Goal: Information Seeking & Learning: Learn about a topic

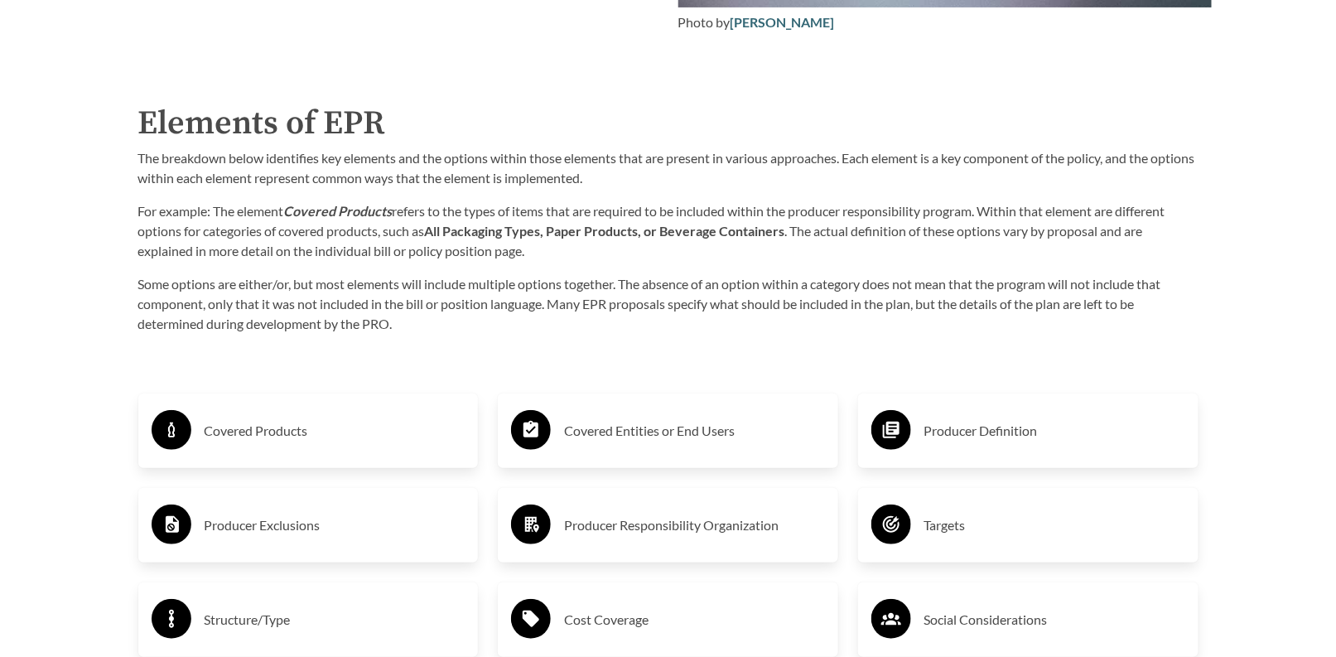
scroll to position [2567, 0]
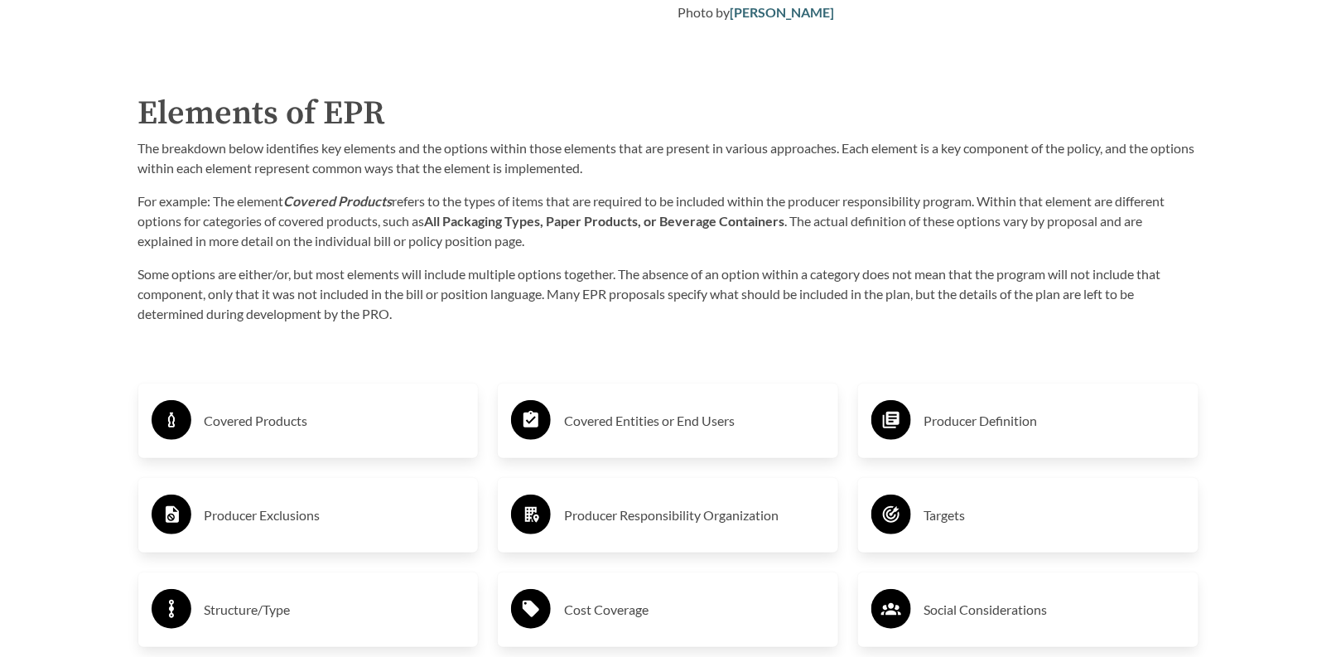
click at [262, 421] on h3 "Covered Products" at bounding box center [335, 420] width 261 height 26
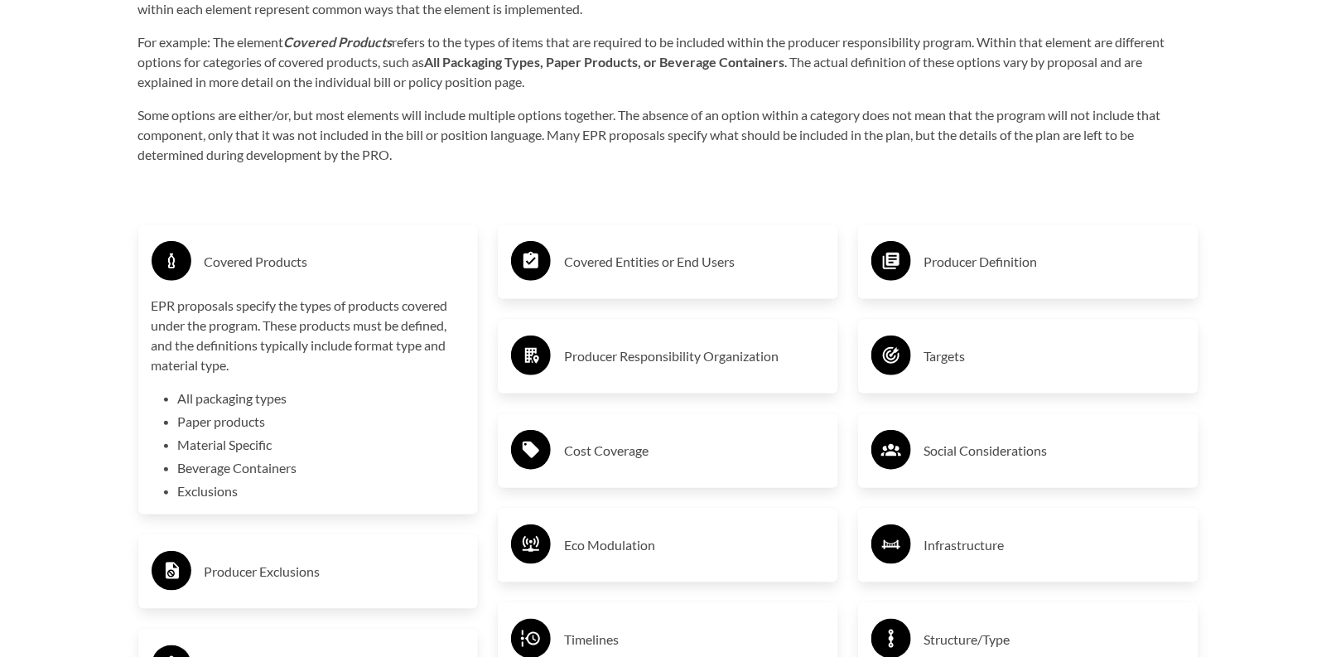
scroll to position [2733, 0]
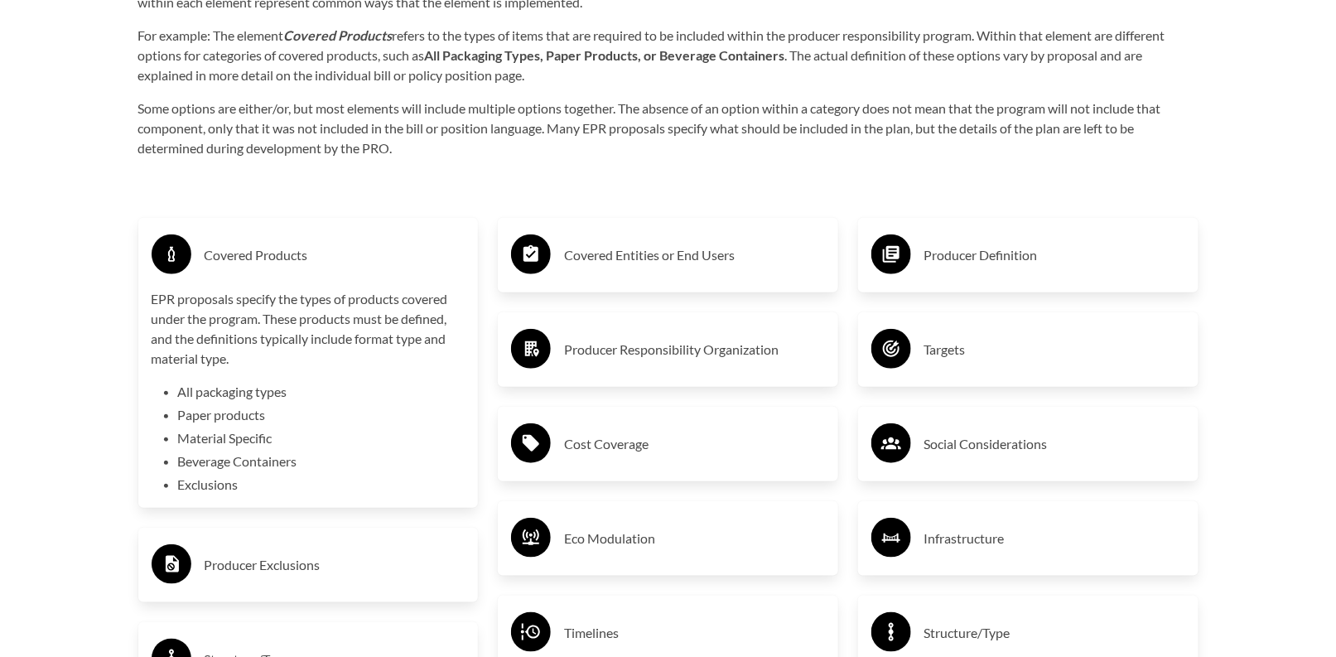
click at [431, 268] on h3 "Covered Products" at bounding box center [335, 255] width 261 height 26
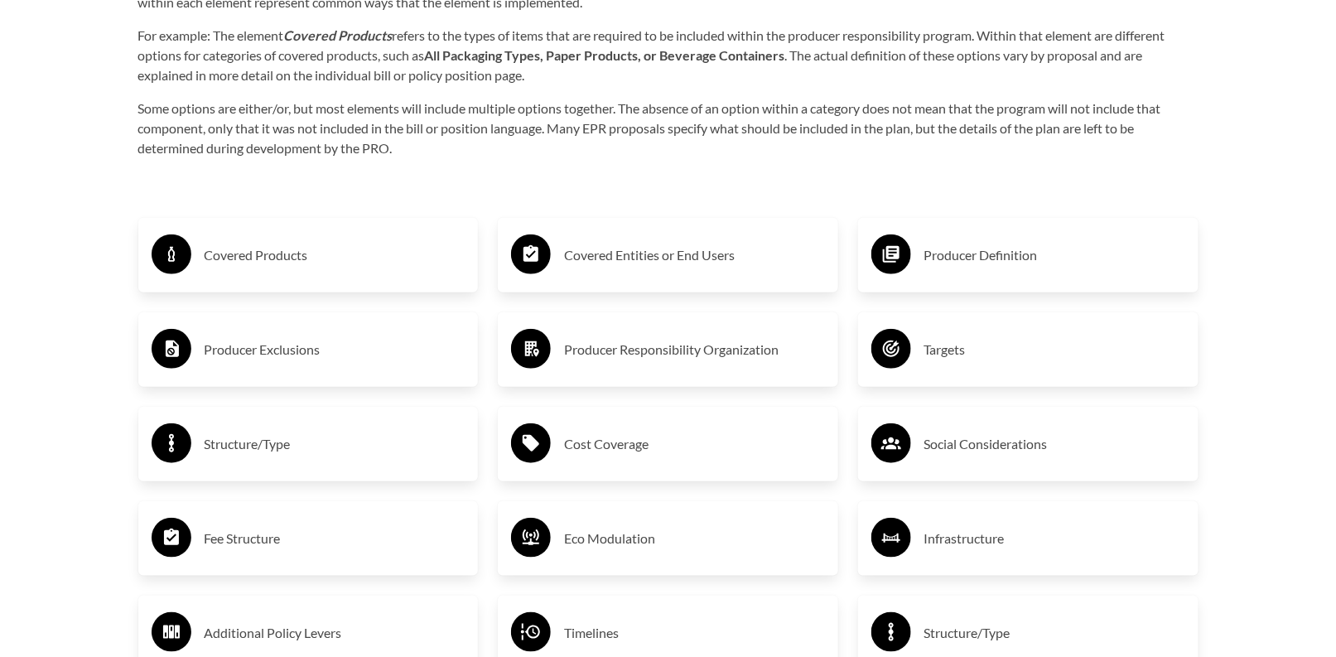
click at [378, 348] on h3 "Producer Exclusions" at bounding box center [335, 349] width 261 height 26
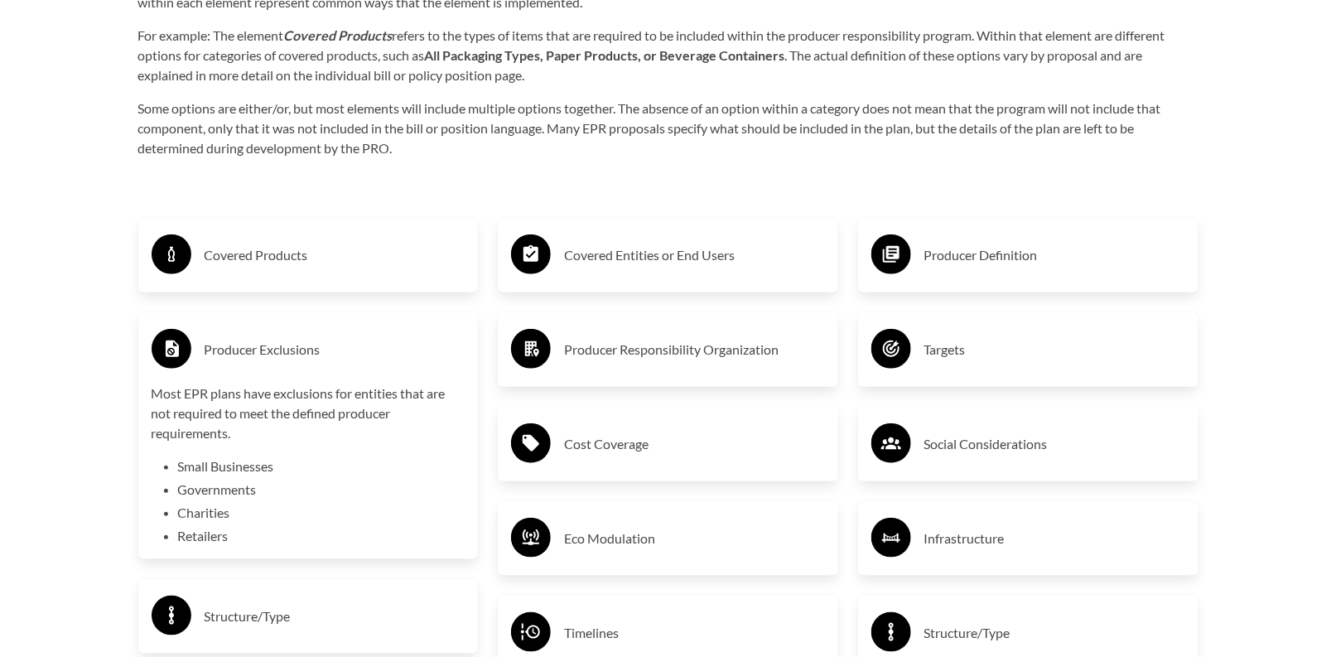
click at [378, 348] on h3 "Producer Exclusions" at bounding box center [335, 349] width 261 height 26
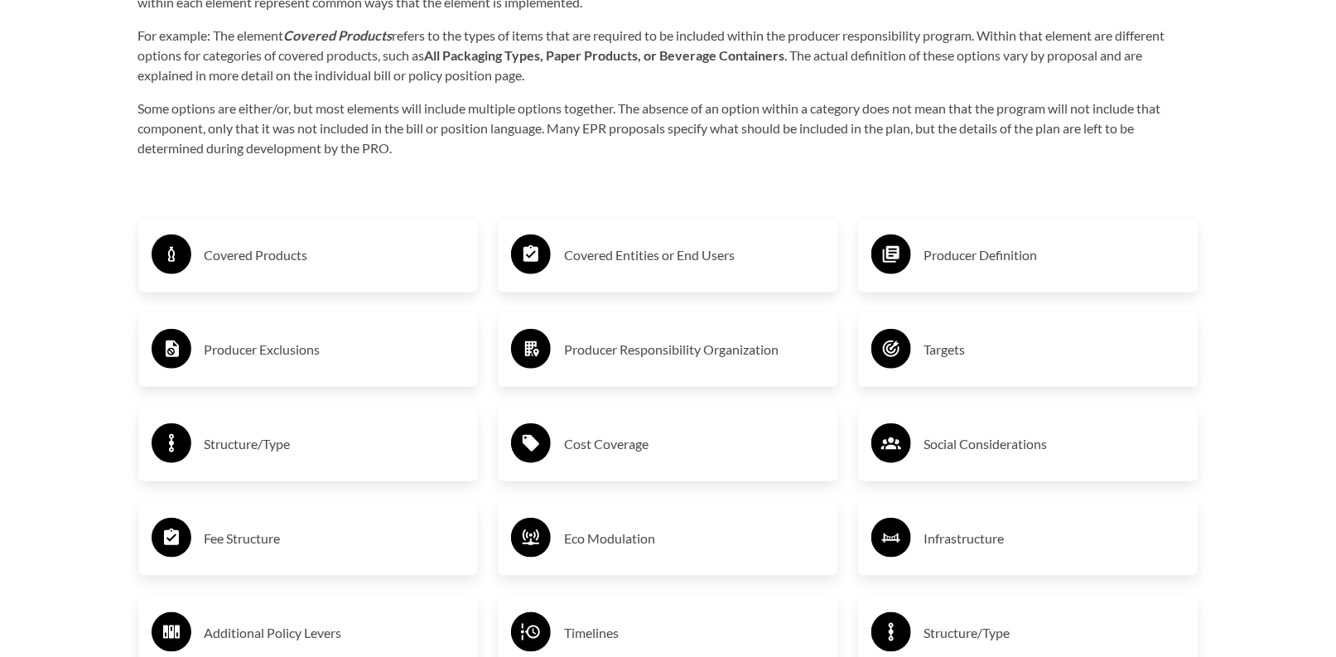
click at [367, 436] on h3 "Structure/Type" at bounding box center [335, 444] width 261 height 26
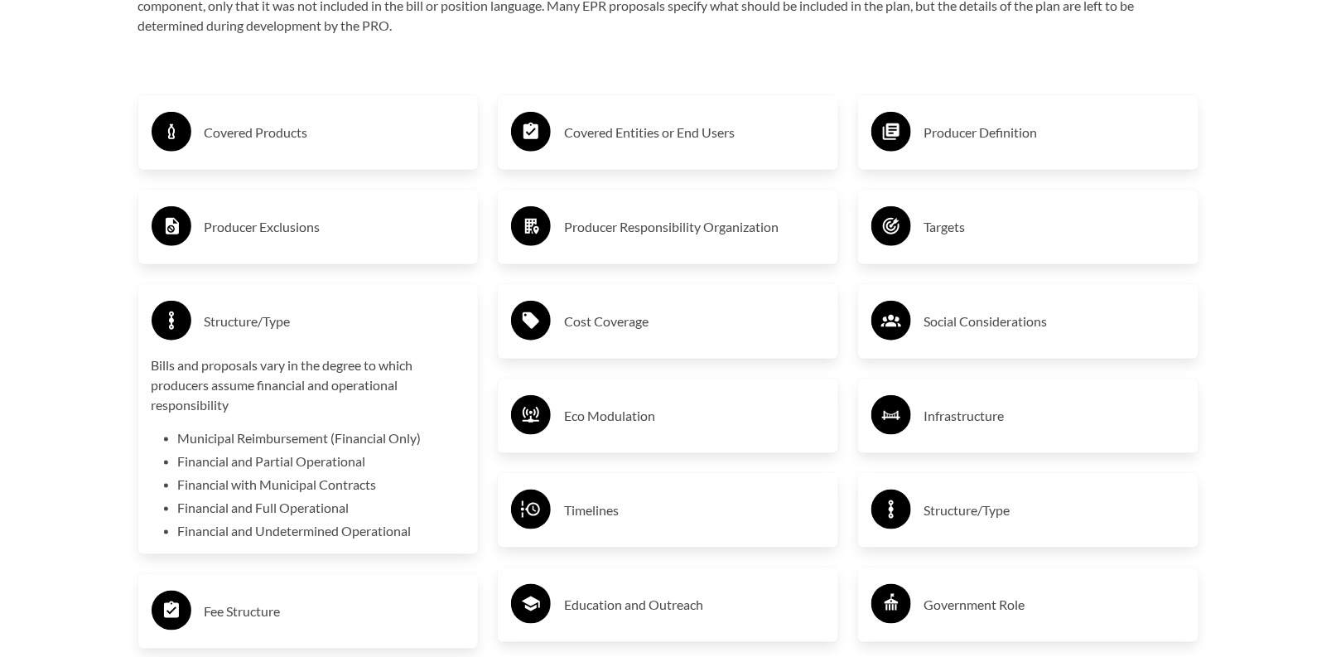
scroll to position [2898, 0]
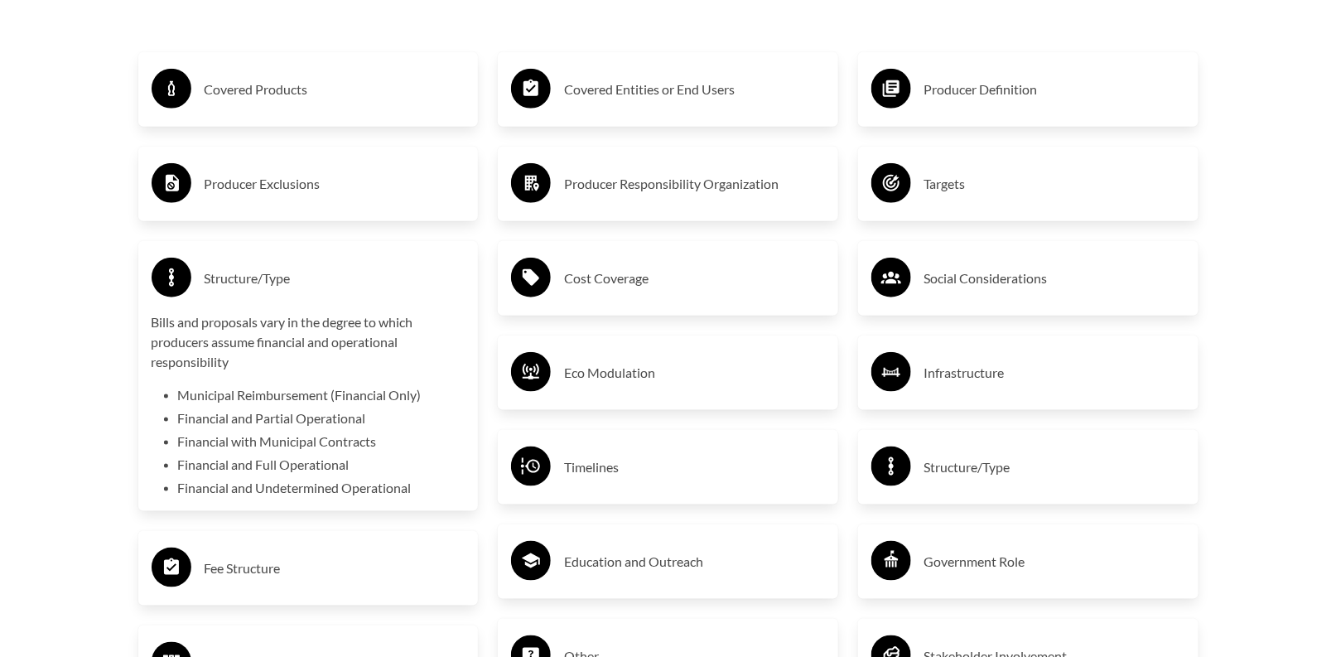
click at [312, 296] on div "Structure/Type" at bounding box center [309, 278] width 314 height 48
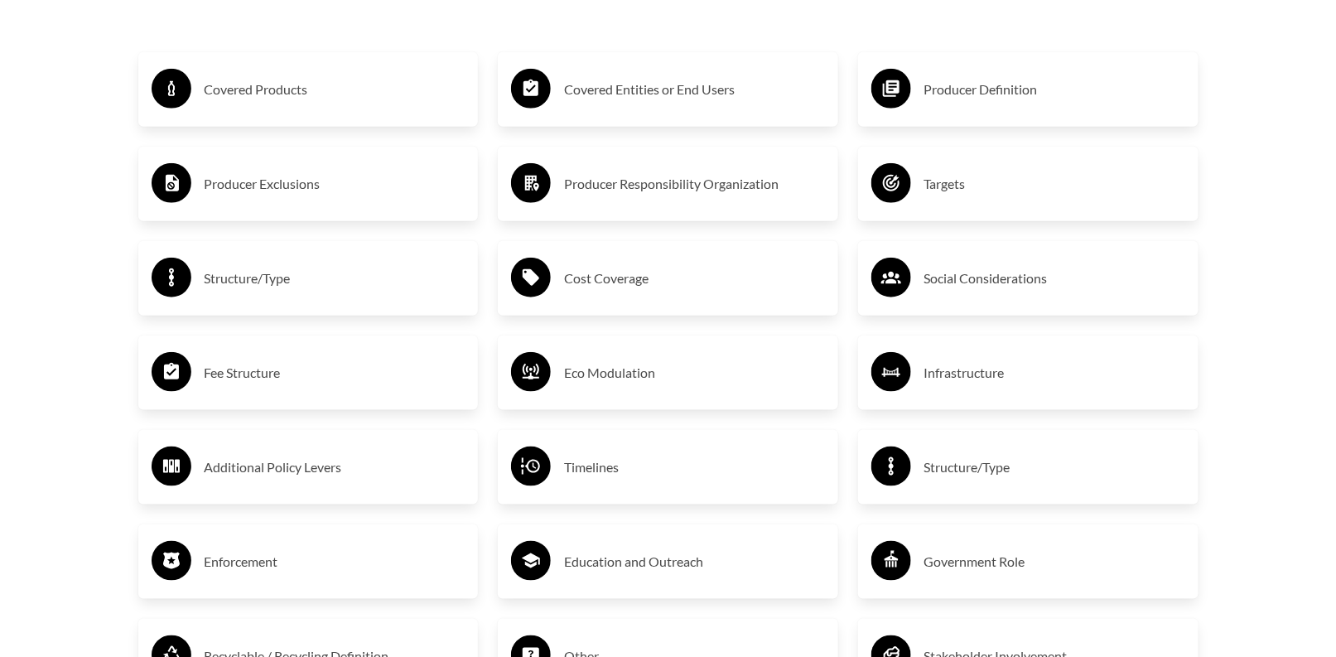
click at [344, 393] on div "Fee Structure" at bounding box center [309, 373] width 314 height 48
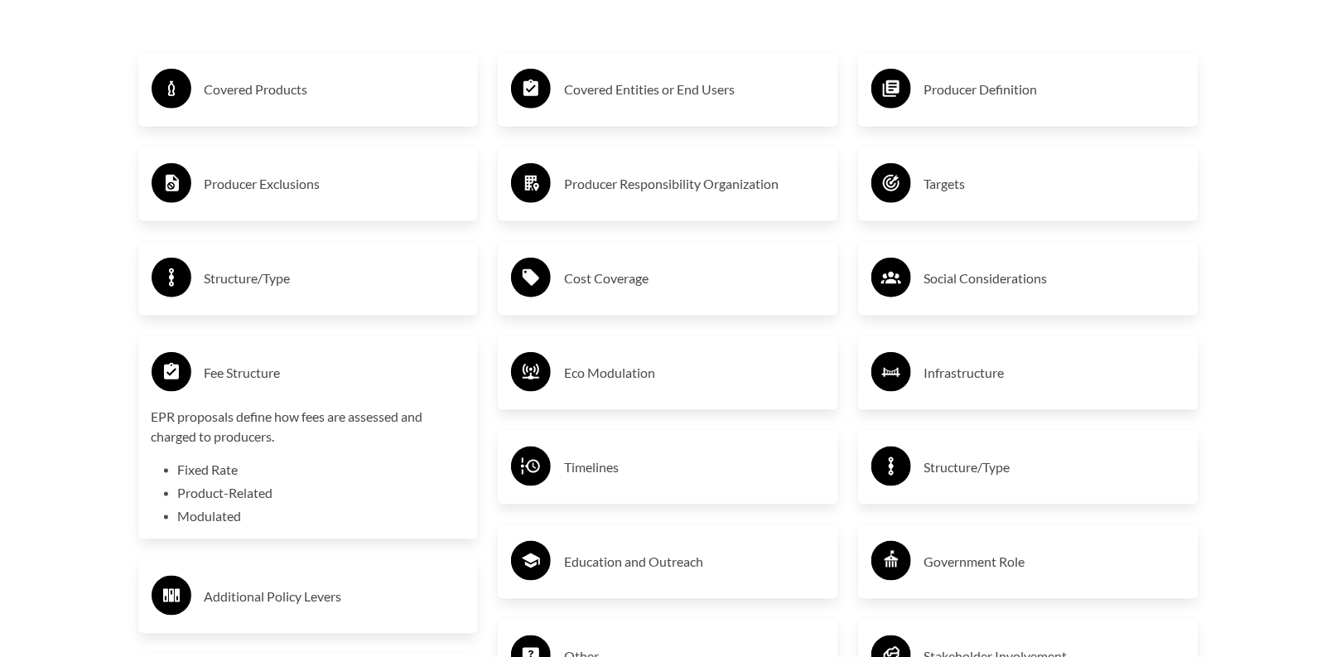
click at [344, 393] on div "Fee Structure" at bounding box center [309, 373] width 314 height 48
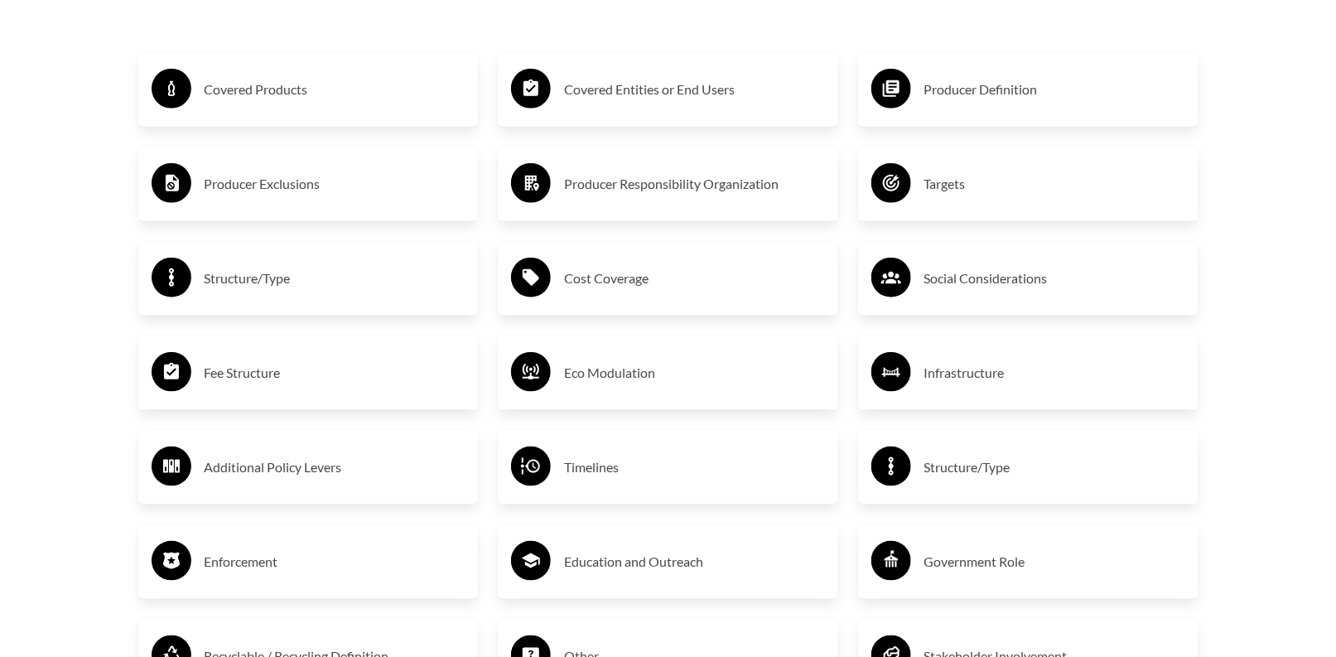
click at [652, 103] on h3 "Covered Entities or End Users" at bounding box center [694, 89] width 261 height 26
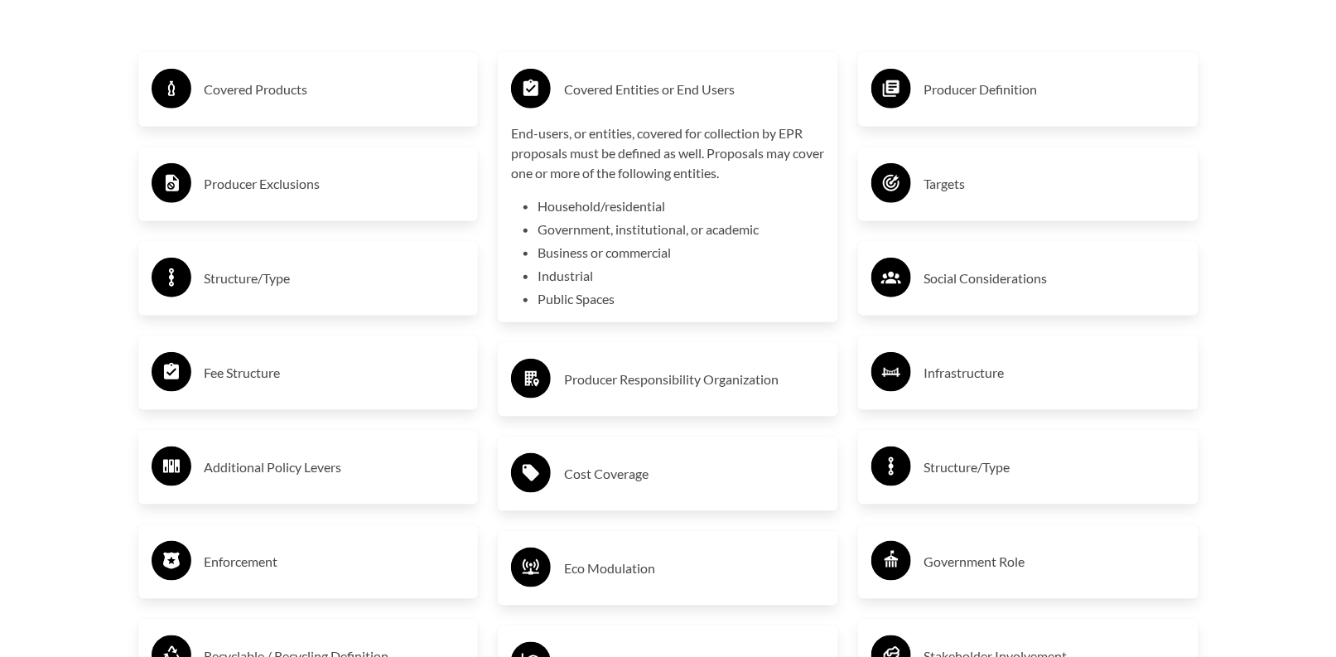
click at [713, 146] on p "End-users, or entities, covered for collection by EPR proposals must be defined…" at bounding box center [668, 153] width 314 height 60
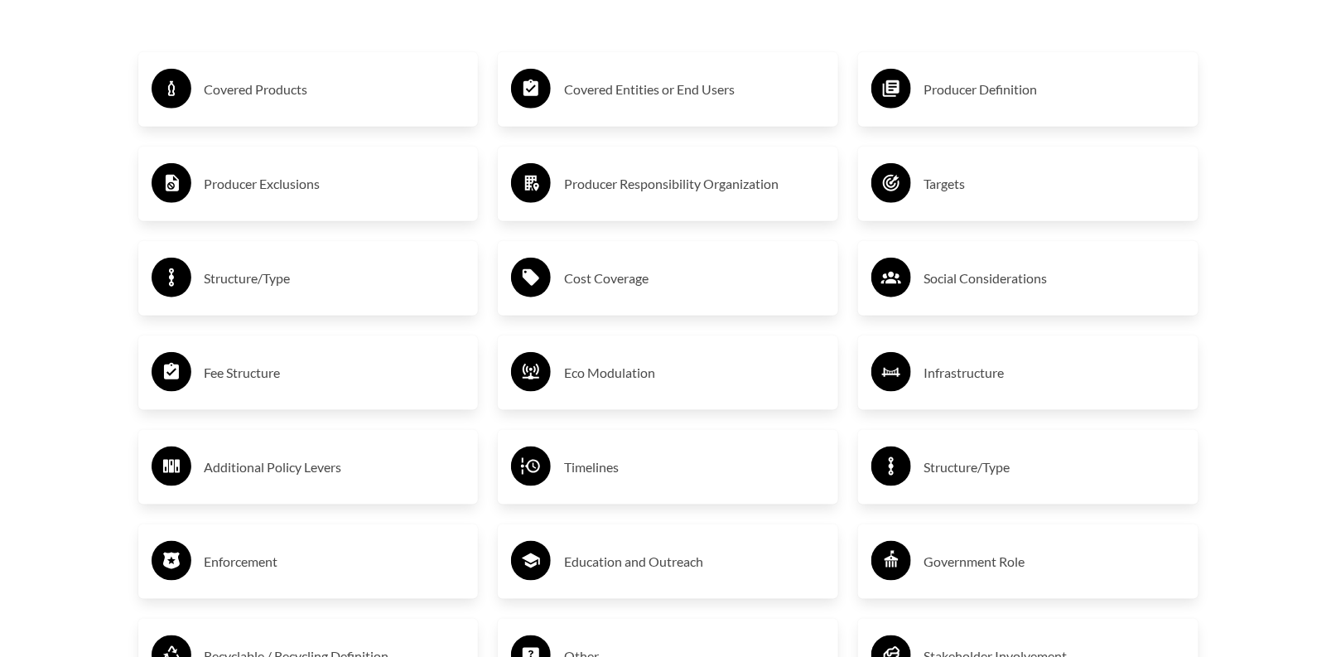
click at [706, 194] on h3 "Producer Responsibility Organization" at bounding box center [694, 184] width 261 height 26
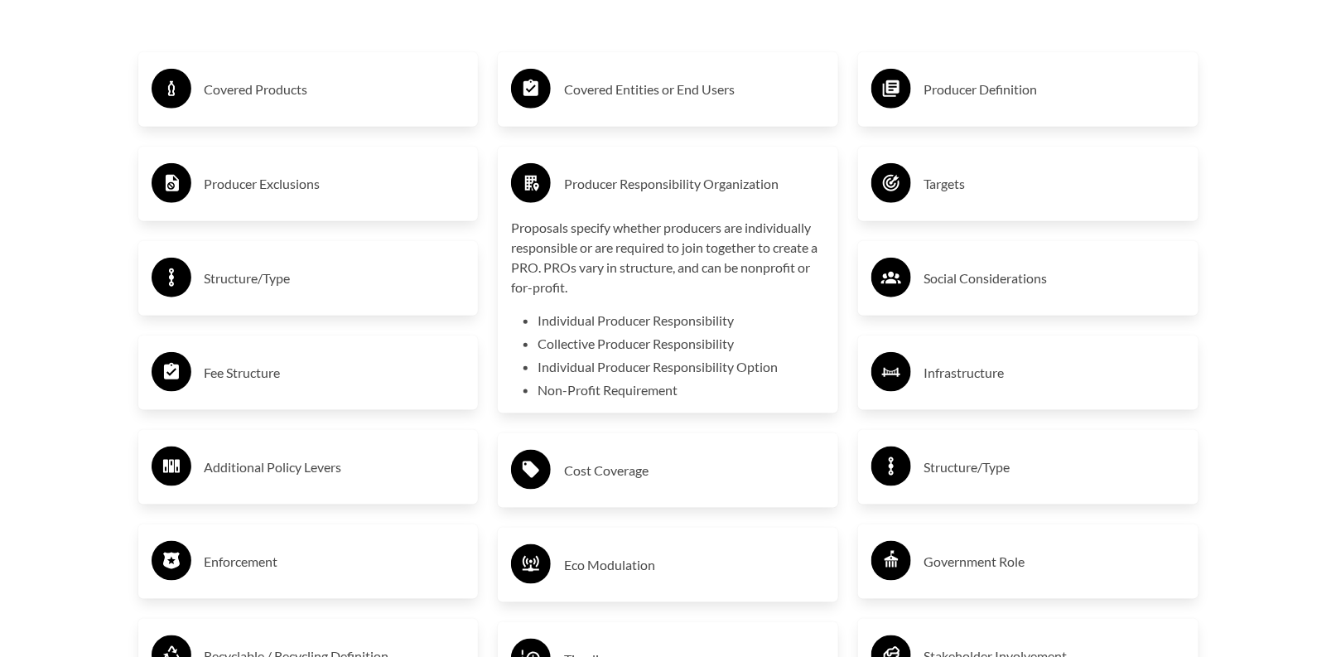
click at [706, 194] on h3 "Producer Responsibility Organization" at bounding box center [694, 184] width 261 height 26
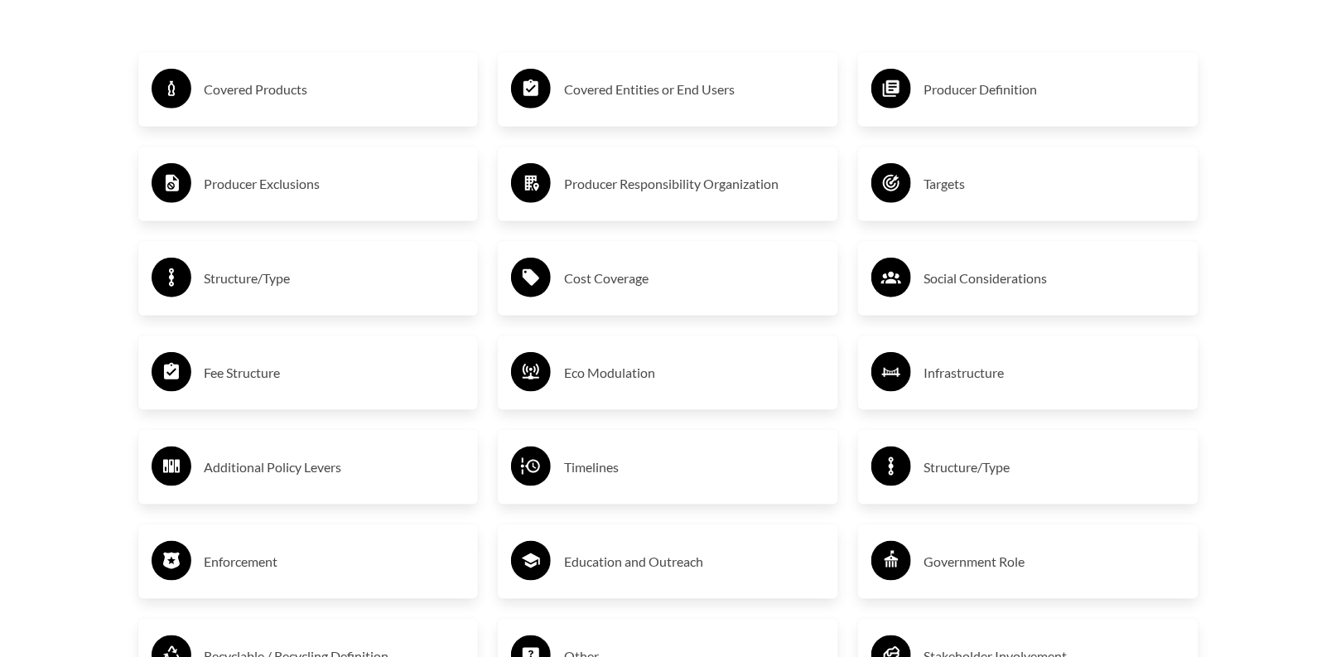
click at [668, 363] on h3 "Eco Modulation" at bounding box center [694, 372] width 261 height 26
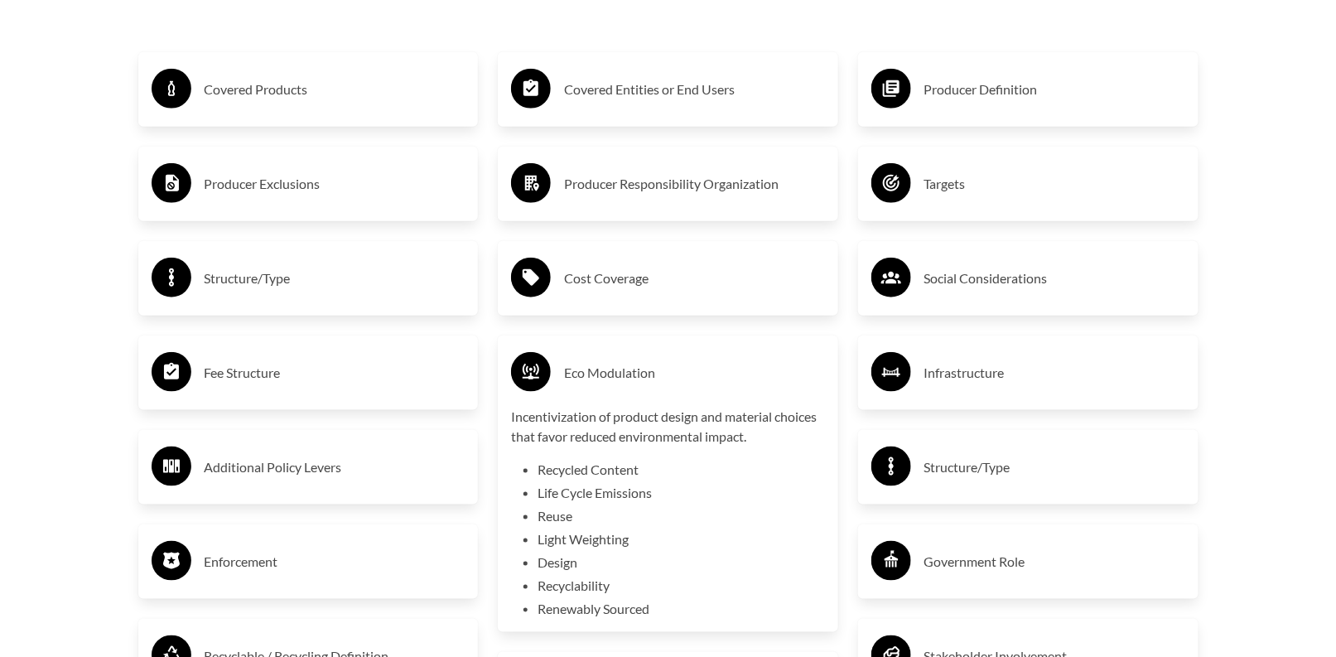
click at [670, 362] on div "Eco Modulation" at bounding box center [668, 373] width 314 height 48
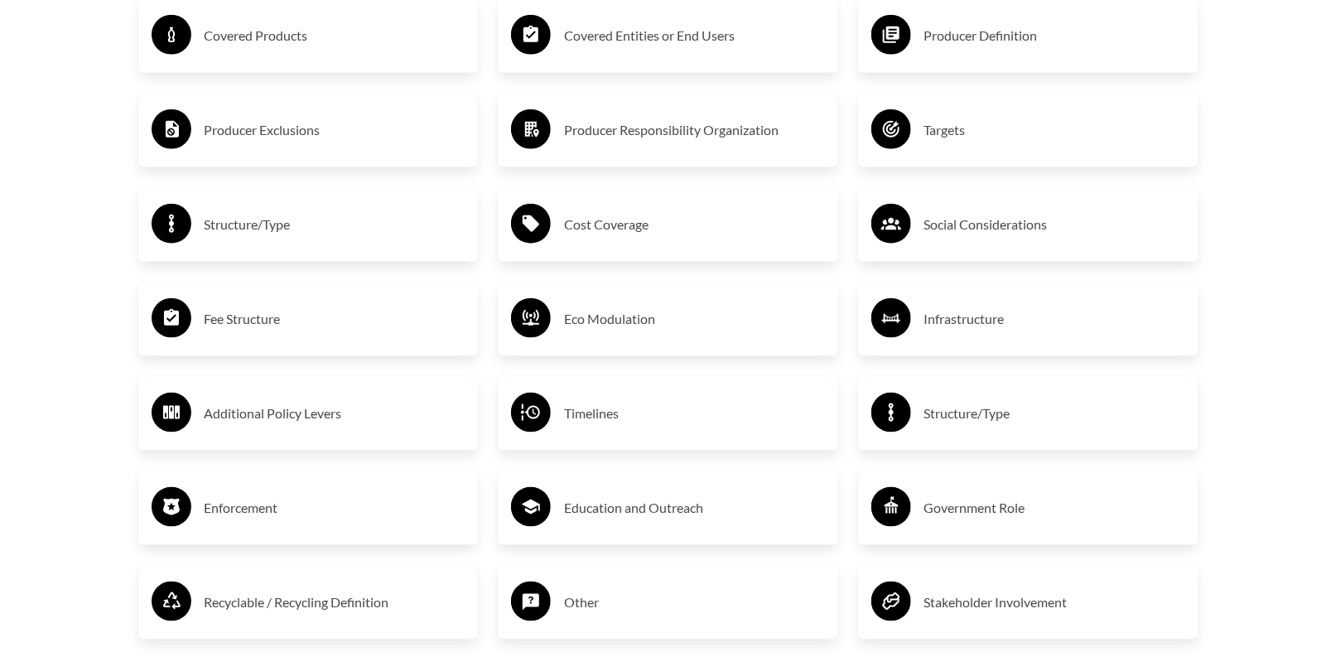
scroll to position [2981, 0]
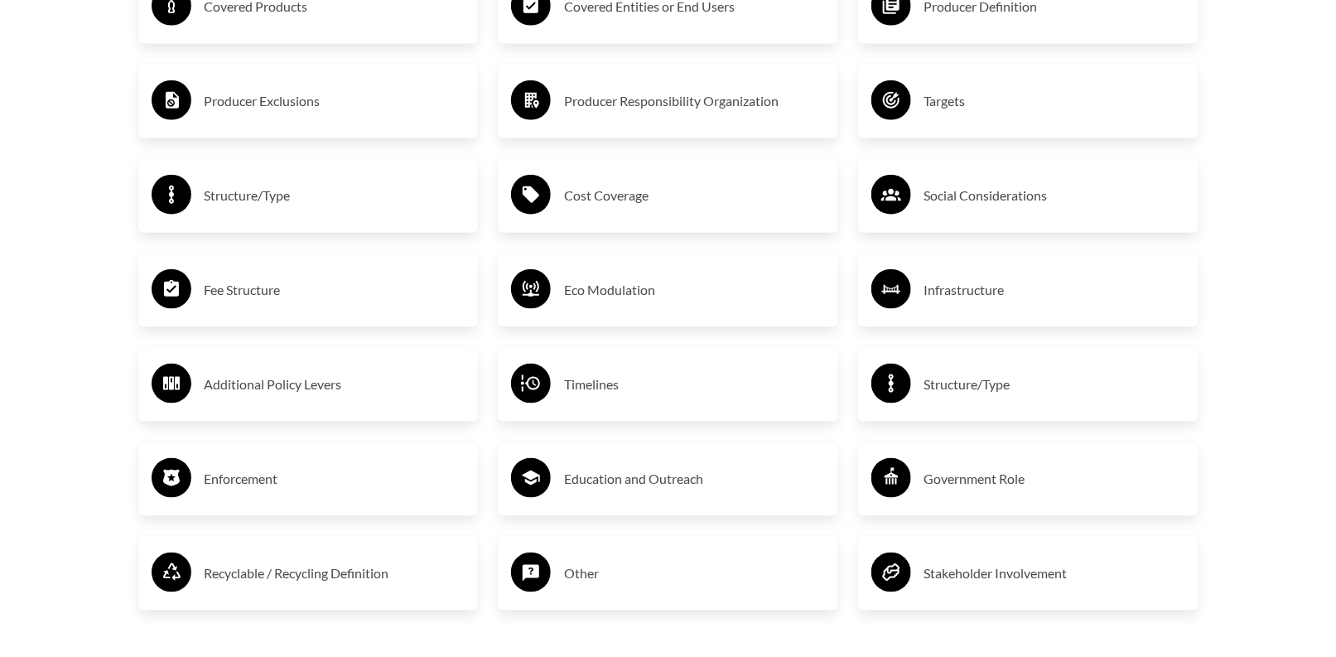
click at [666, 392] on h3 "Timelines" at bounding box center [694, 384] width 261 height 26
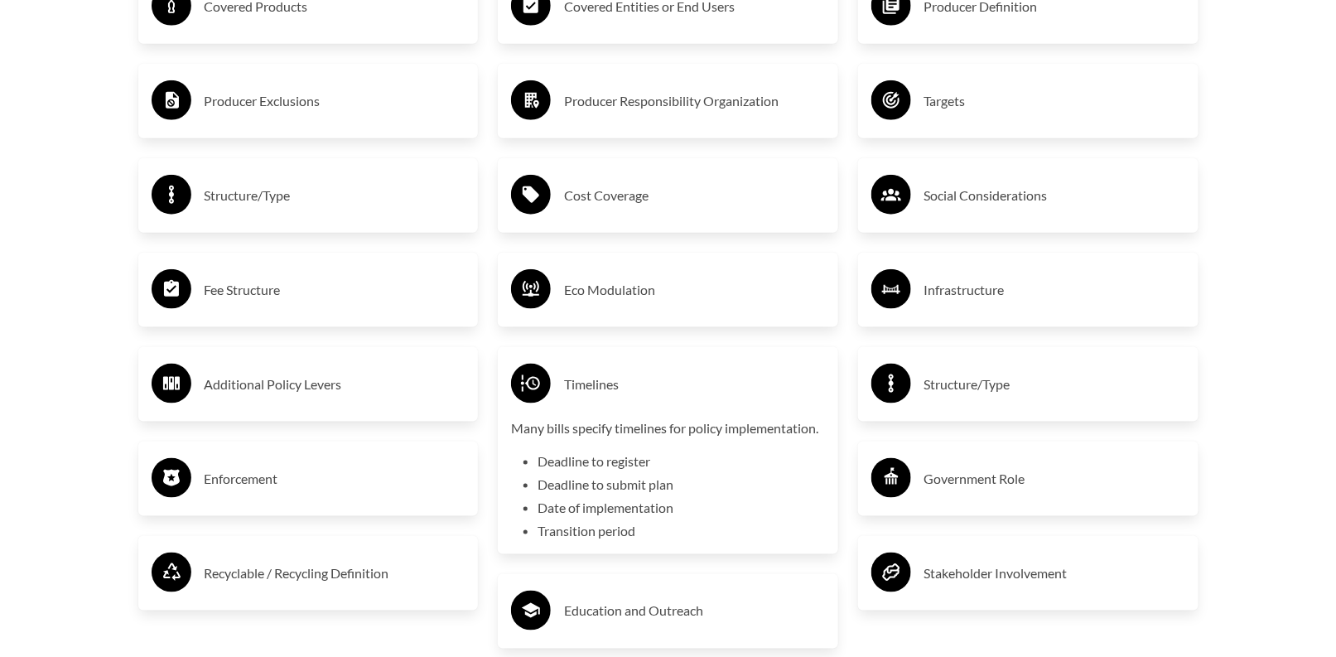
click at [657, 392] on h3 "Timelines" at bounding box center [694, 384] width 261 height 26
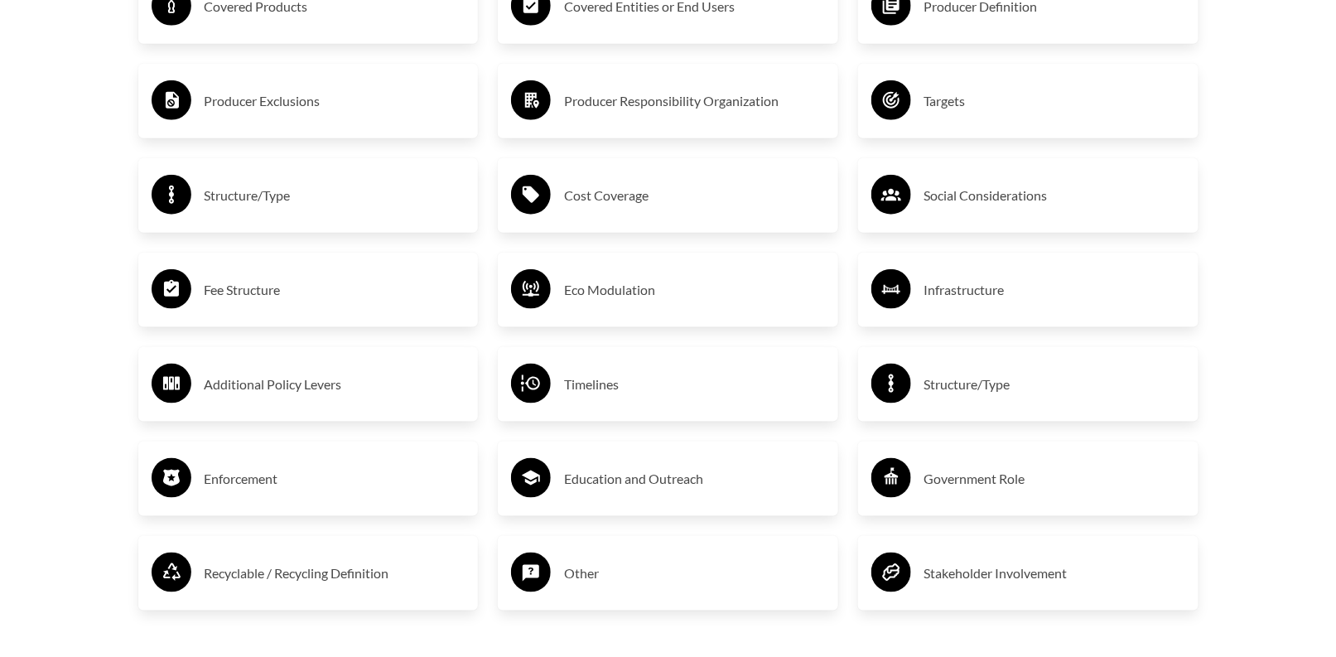
click at [667, 477] on h3 "Education and Outreach" at bounding box center [694, 478] width 261 height 26
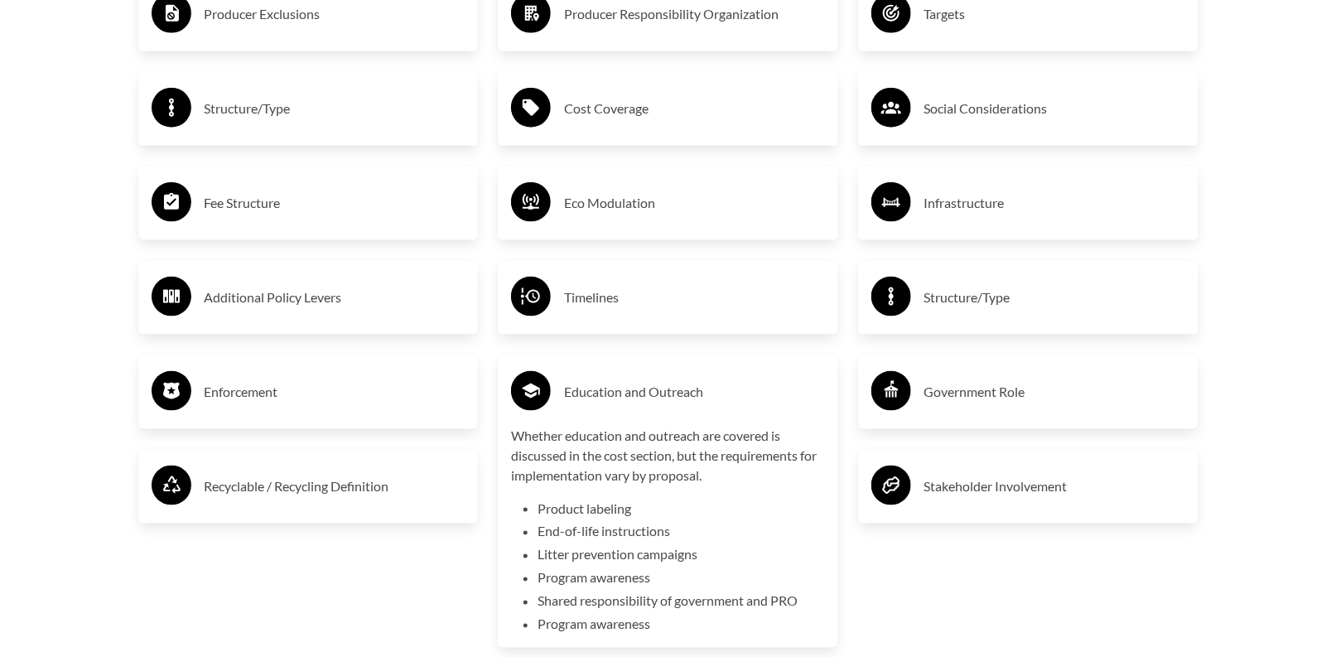
scroll to position [3064, 0]
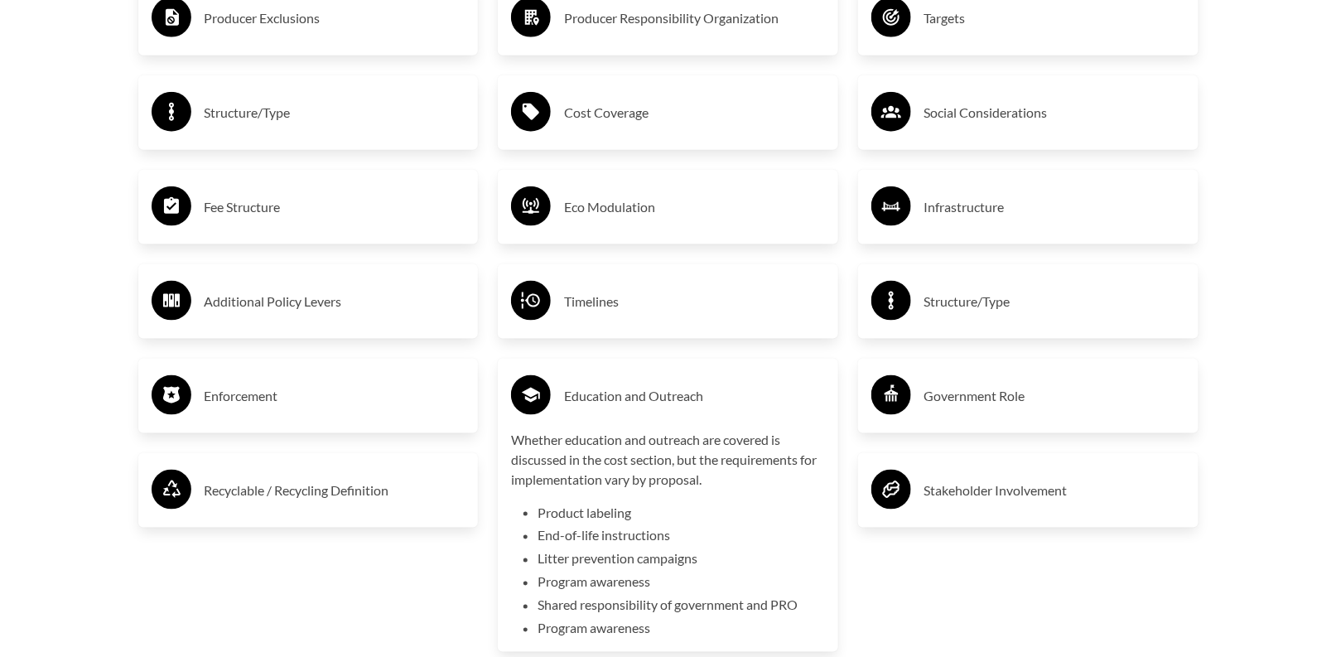
click at [632, 381] on div "Education and Outreach" at bounding box center [668, 396] width 314 height 48
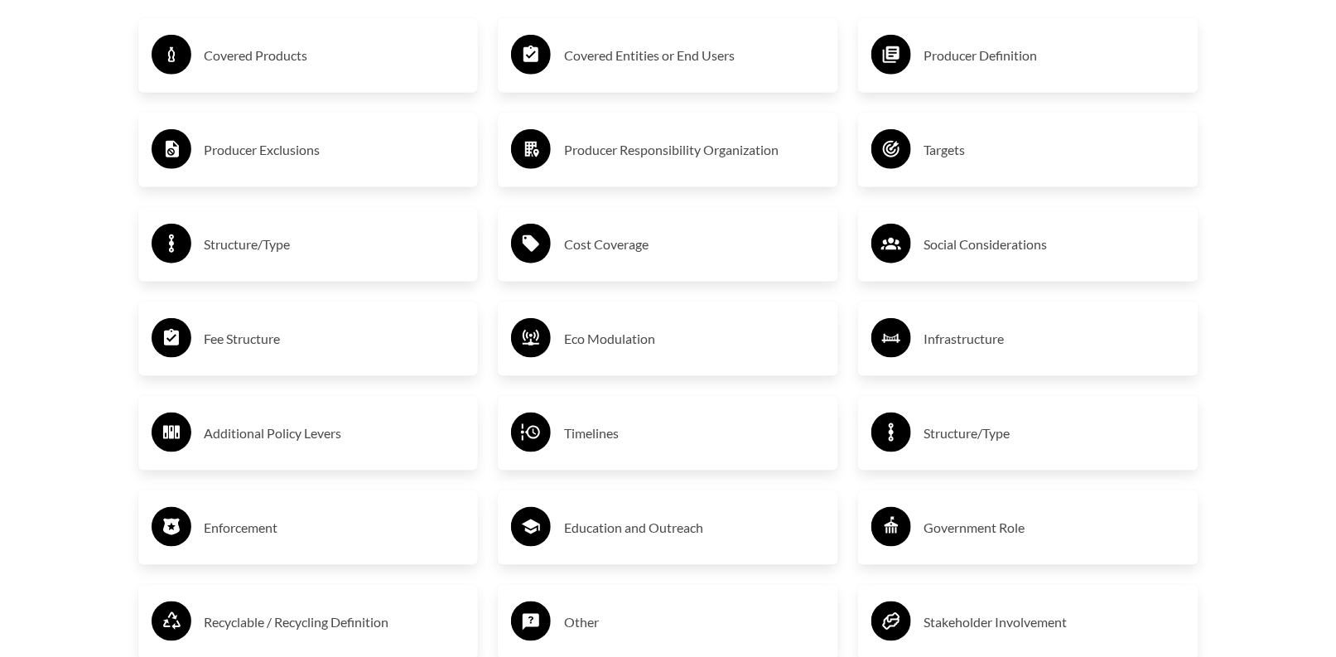
scroll to position [2898, 0]
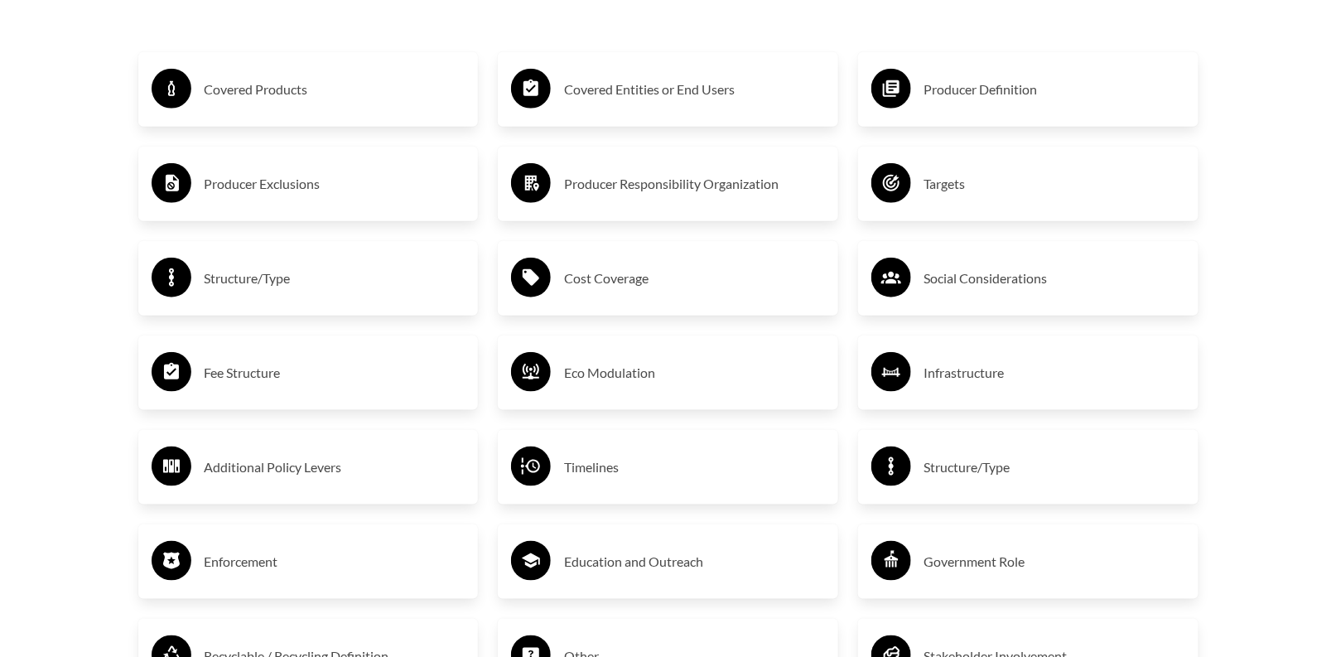
click at [1072, 451] on div "Structure/Type" at bounding box center [1028, 467] width 314 height 48
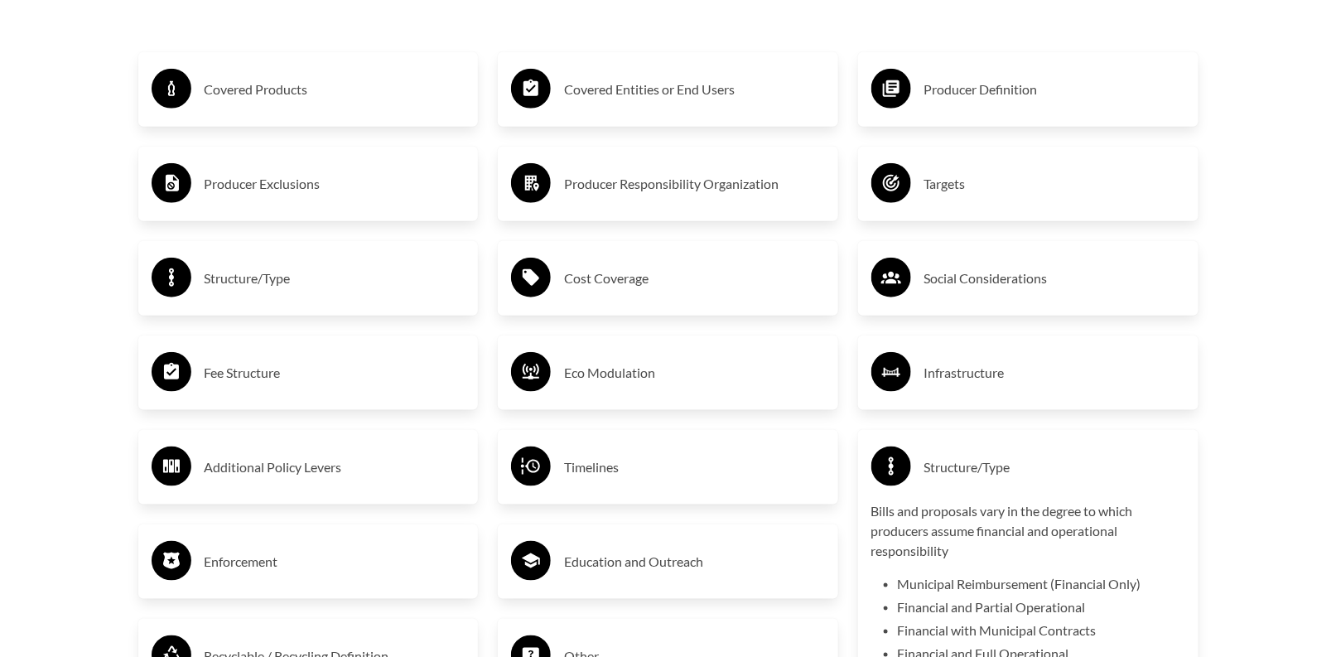
click at [1048, 291] on h3 "Social Considerations" at bounding box center [1054, 278] width 261 height 26
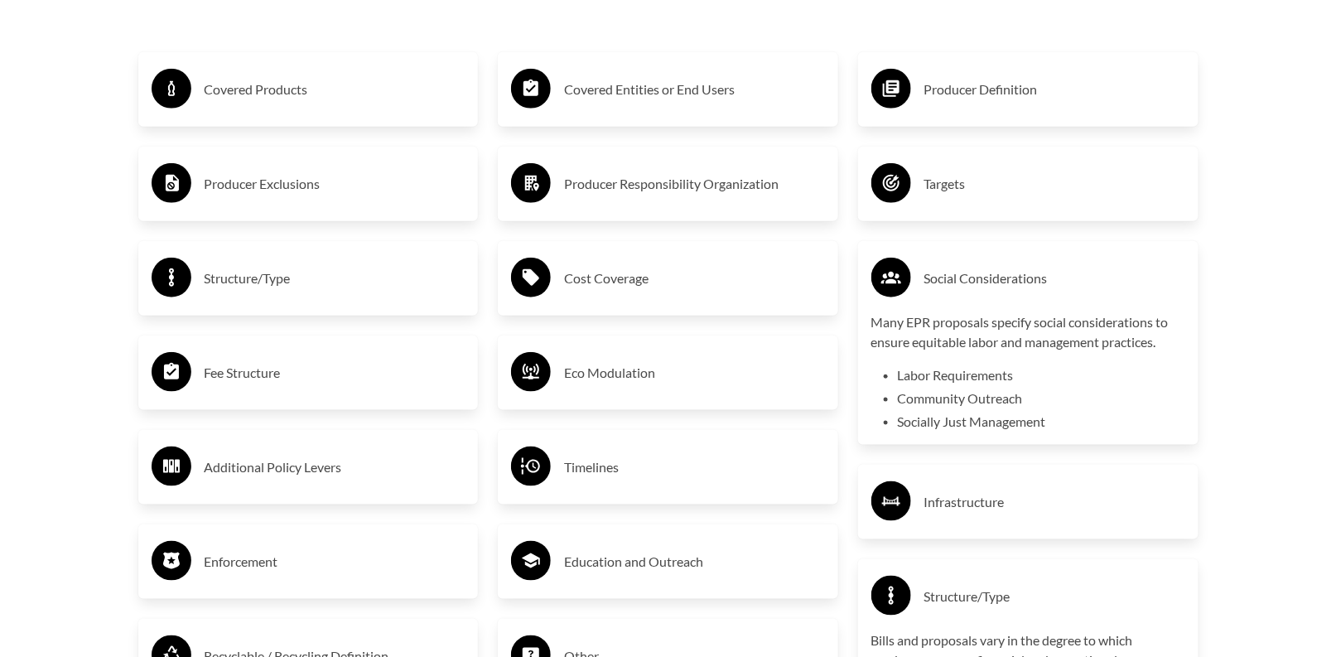
click at [1018, 112] on div "Producer Definition" at bounding box center [1028, 89] width 314 height 48
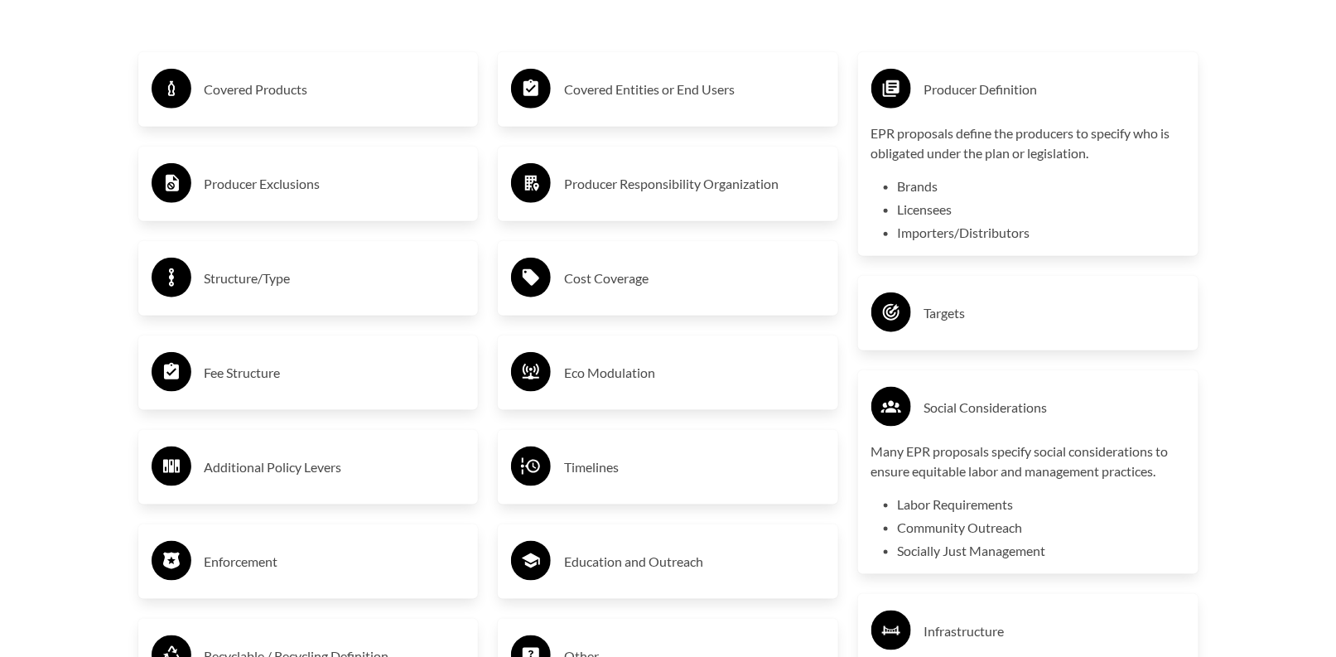
click at [920, 191] on li "Brands" at bounding box center [1041, 186] width 287 height 20
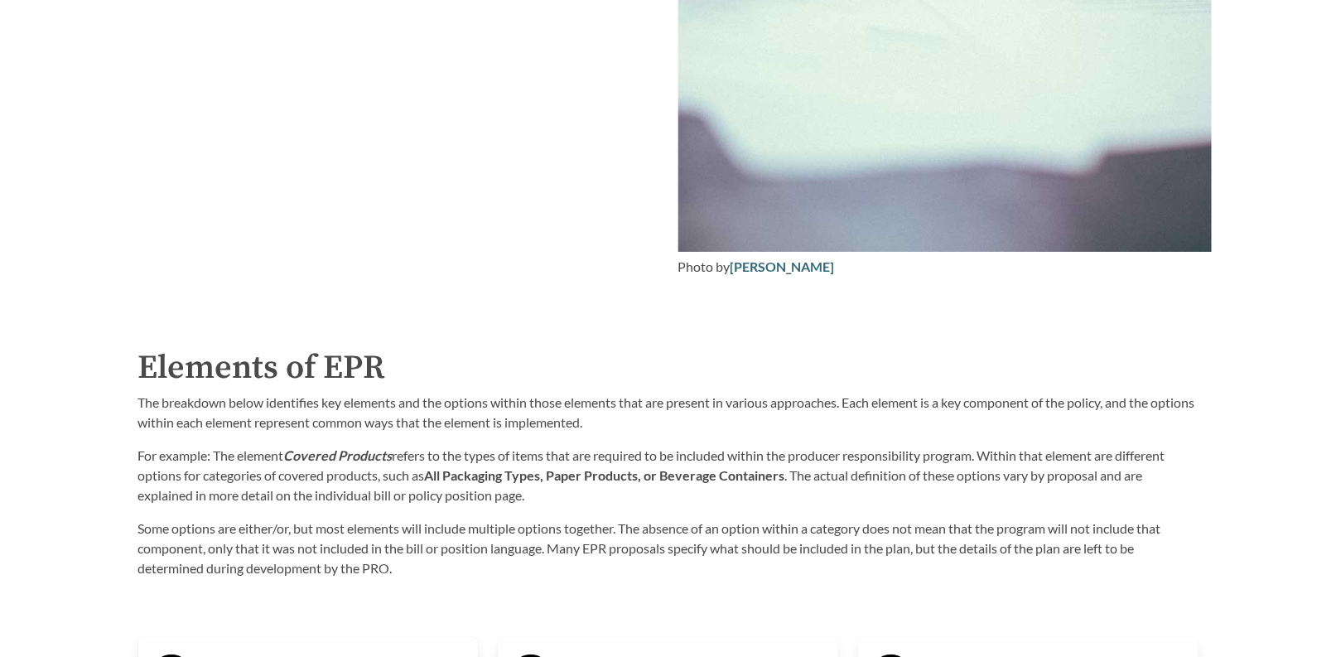
scroll to position [2070, 0]
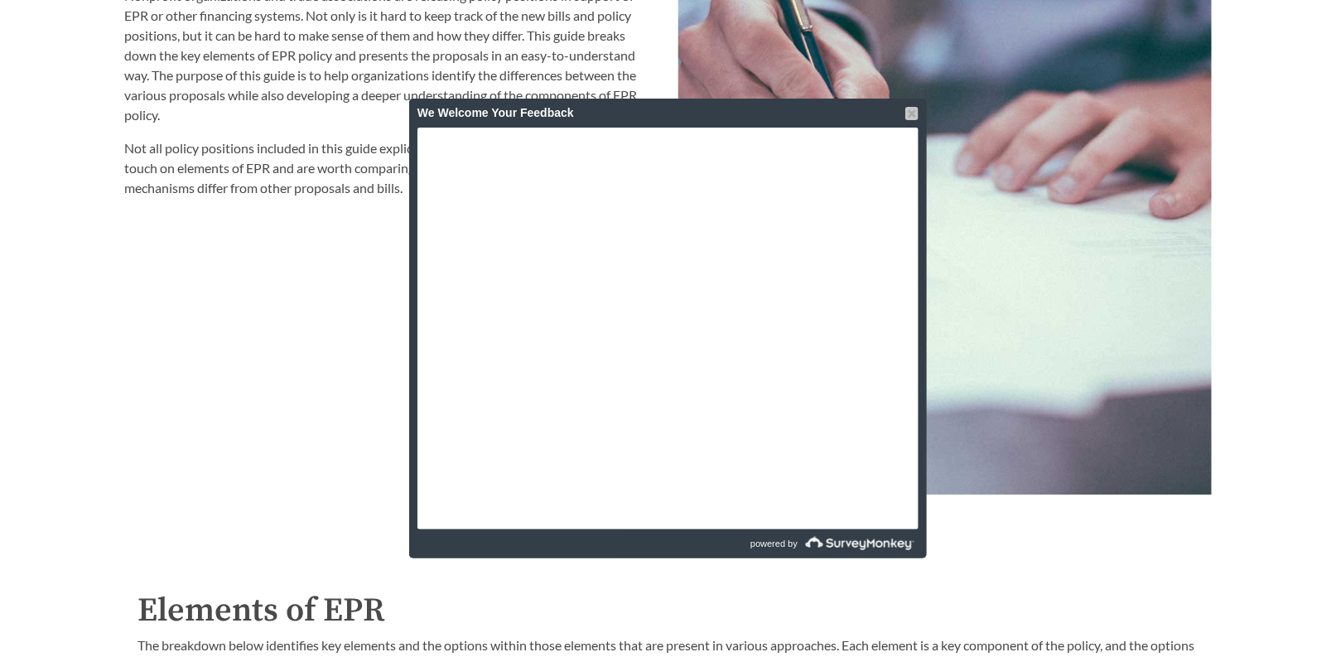
click at [915, 113] on div at bounding box center [911, 113] width 13 height 13
